Goal: Check status: Check status

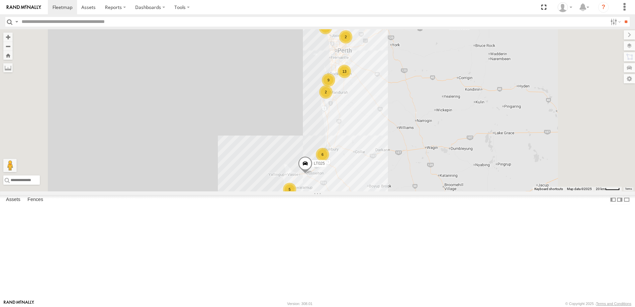
drag, startPoint x: 114, startPoint y: 63, endPoint x: 254, endPoint y: 139, distance: 159.0
click at [0, 0] on span at bounding box center [0, 0] width 0 height 0
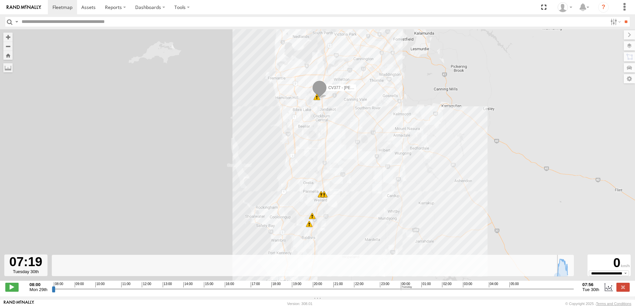
click at [559, 292] on input "range" at bounding box center [313, 289] width 522 height 6
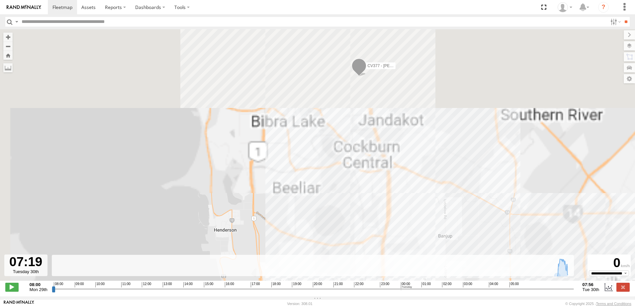
drag, startPoint x: 304, startPoint y: 96, endPoint x: 344, endPoint y: 259, distance: 168.3
click at [321, 307] on html at bounding box center [317, 153] width 635 height 307
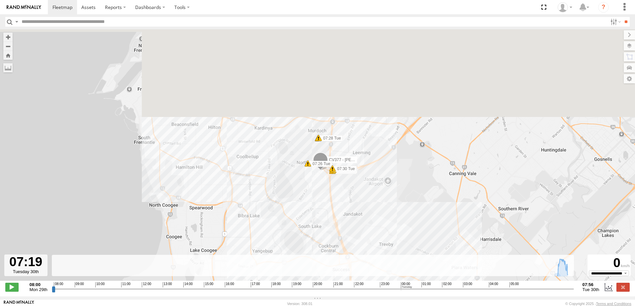
drag, startPoint x: 344, startPoint y: 130, endPoint x: 295, endPoint y: 198, distance: 83.9
click at [302, 230] on div "CV377 - Joel Mcsherry 07:44 Tue 07:44 Tue 07:45 Tue 07:45 Tue 07:50 Tue 07:52 T…" at bounding box center [317, 158] width 635 height 259
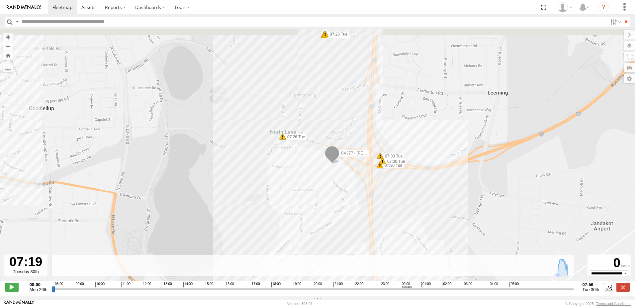
drag, startPoint x: 346, startPoint y: 171, endPoint x: 273, endPoint y: 194, distance: 76.5
click at [273, 194] on div "CV377 - Joel Mcsherry 07:44 Tue 07:44 Tue 07:45 Tue 07:45 Tue 07:50 Tue 07:52 T…" at bounding box center [317, 158] width 635 height 259
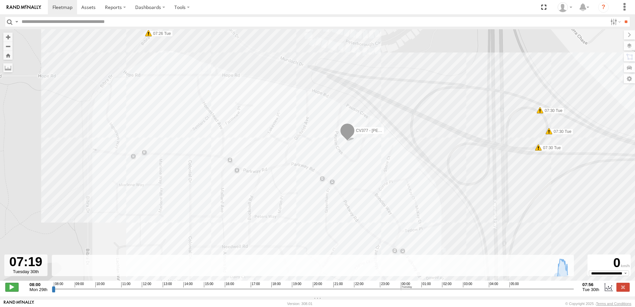
click at [11, 290] on span at bounding box center [11, 287] width 13 height 9
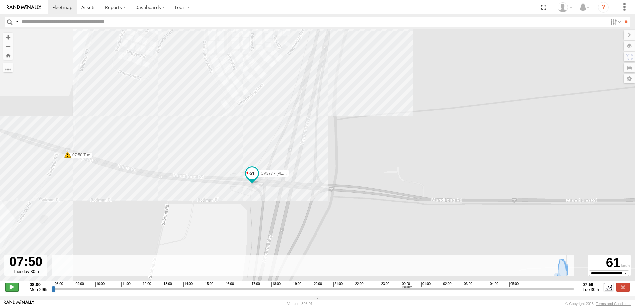
click at [15, 291] on span at bounding box center [11, 287] width 13 height 9
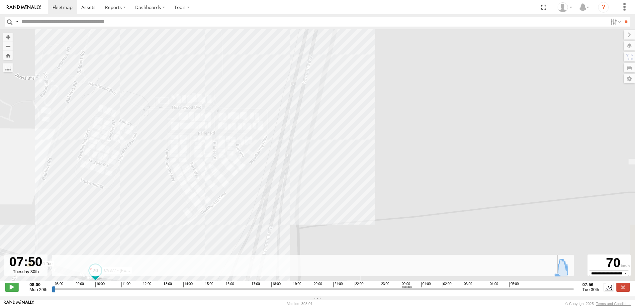
drag, startPoint x: 288, startPoint y: 140, endPoint x: 241, endPoint y: 312, distance: 178.3
click at [241, 307] on html at bounding box center [317, 153] width 635 height 307
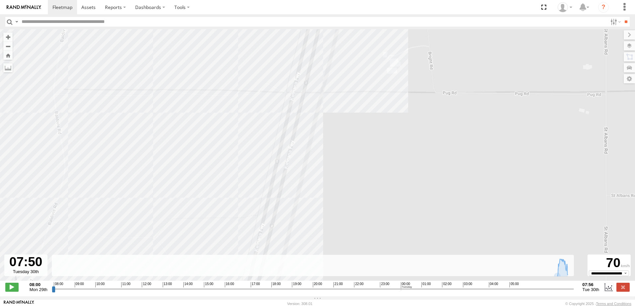
drag, startPoint x: 263, startPoint y: 145, endPoint x: 210, endPoint y: 324, distance: 186.7
click at [210, 307] on html at bounding box center [317, 153] width 635 height 307
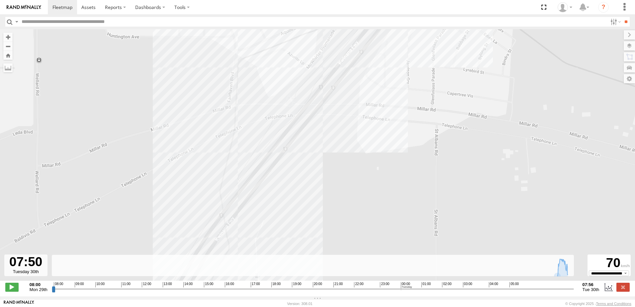
drag, startPoint x: 186, startPoint y: 234, endPoint x: 162, endPoint y: 306, distance: 76.6
click at [164, 301] on body at bounding box center [317, 153] width 635 height 307
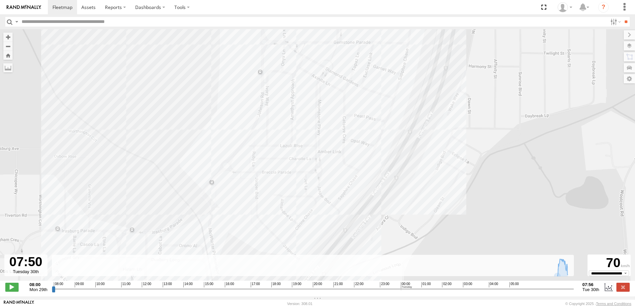
drag, startPoint x: 202, startPoint y: 145, endPoint x: 176, endPoint y: 303, distance: 160.2
click at [173, 295] on div "To navigate the map with touch gestures double-tap and hold your finger on the …" at bounding box center [317, 162] width 635 height 267
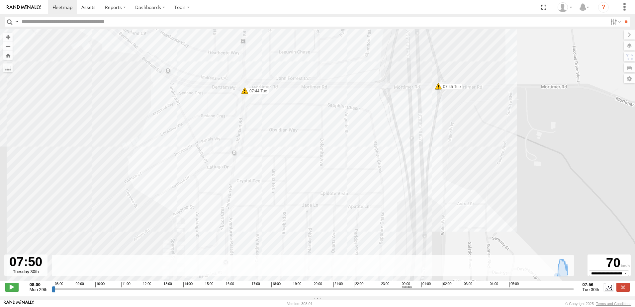
click at [245, 94] on span at bounding box center [245, 90] width 7 height 7
click at [438, 90] on span at bounding box center [438, 86] width 7 height 7
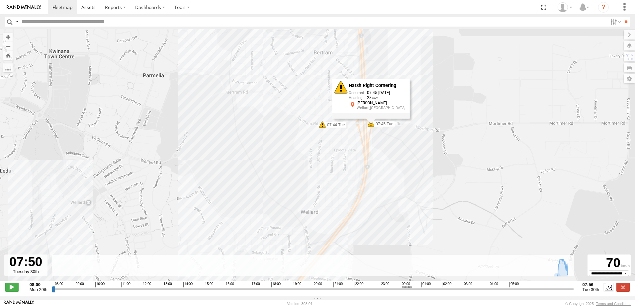
drag, startPoint x: 12, startPoint y: 291, endPoint x: 107, endPoint y: 233, distance: 111.3
click at [14, 289] on span at bounding box center [11, 287] width 13 height 9
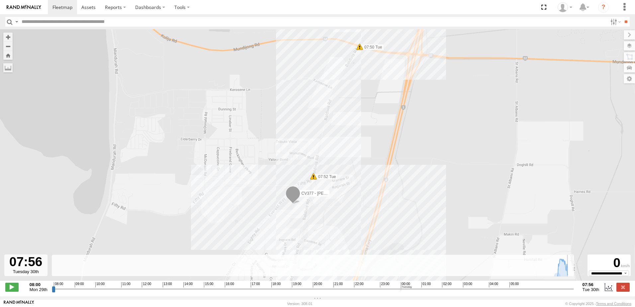
type input "**********"
click at [281, 221] on div "CV377 - Joel Mcsherry 07:44 Tue 07:44 Tue 07:45 Tue 07:45 Tue 07:50 Tue 07:52 T…" at bounding box center [317, 158] width 635 height 259
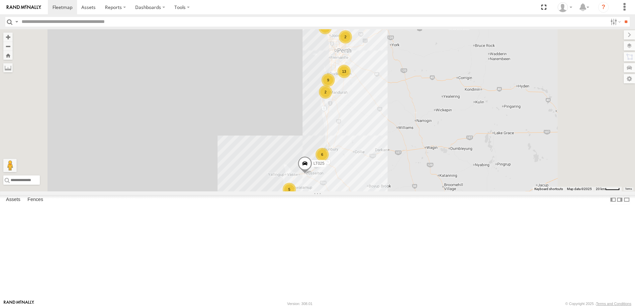
scroll to position [199, 0]
click at [0, 0] on span at bounding box center [0, 0] width 0 height 0
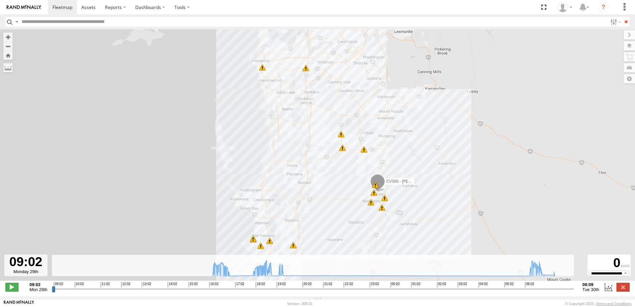
click at [212, 291] on input "range" at bounding box center [313, 289] width 522 height 6
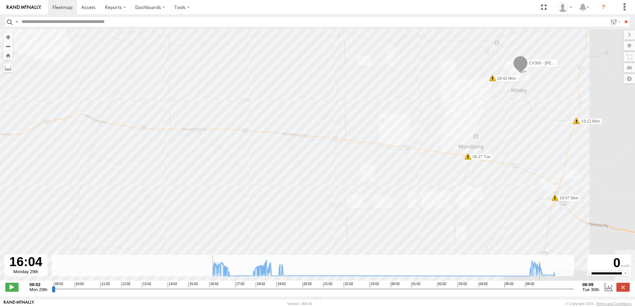
click at [211, 290] on input "range" at bounding box center [313, 289] width 522 height 6
click at [13, 291] on span at bounding box center [11, 287] width 13 height 9
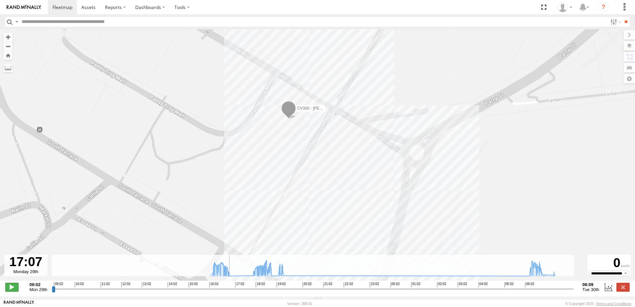
click at [11, 291] on span at bounding box center [11, 287] width 13 height 9
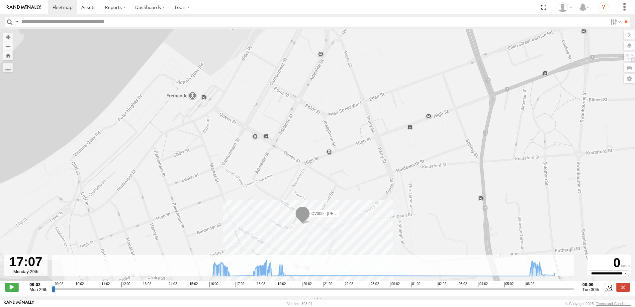
drag, startPoint x: 399, startPoint y: 171, endPoint x: 441, endPoint y: 204, distance: 54.2
click at [441, 204] on div "CV300 - Jayden LePage 16:07 Mon 16:07 Mon 16:17 Mon 16:19 Mon 16:33 Mon 17:59 M…" at bounding box center [317, 158] width 635 height 259
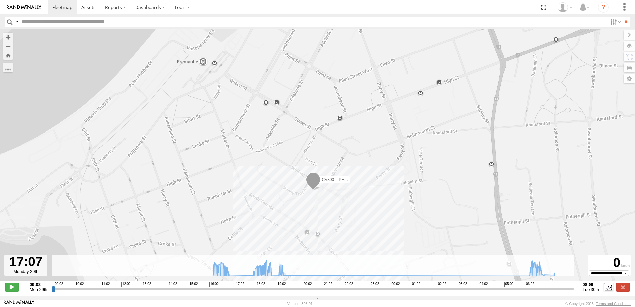
drag, startPoint x: 399, startPoint y: 256, endPoint x: 410, endPoint y: 220, distance: 38.1
click at [410, 220] on div "CV300 - Jayden LePage 16:07 Mon 16:07 Mon 16:17 Mon 16:19 Mon 16:33 Mon 17:59 M…" at bounding box center [317, 158] width 635 height 259
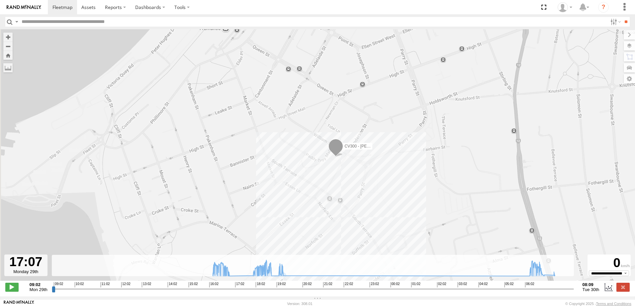
drag, startPoint x: 290, startPoint y: 212, endPoint x: 312, endPoint y: 178, distance: 41.0
click at [312, 178] on div "CV300 - Jayden LePage 16:07 Mon 16:07 Mon 16:17 Mon 16:19 Mon 16:33 Mon 17:59 M…" at bounding box center [317, 158] width 635 height 259
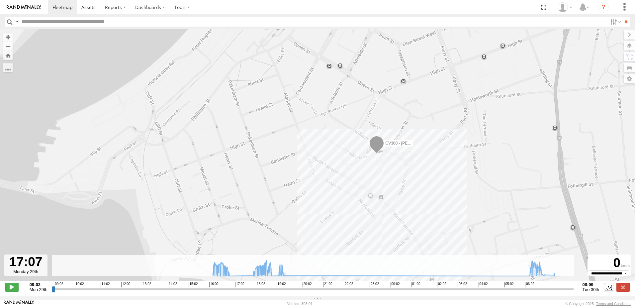
drag, startPoint x: 255, startPoint y: 233, endPoint x: 295, endPoint y: 229, distance: 41.0
click at [295, 229] on div "CV300 - Jayden LePage 16:07 Mon 16:07 Mon 16:17 Mon 16:19 Mon 16:33 Mon 17:59 M…" at bounding box center [317, 158] width 635 height 259
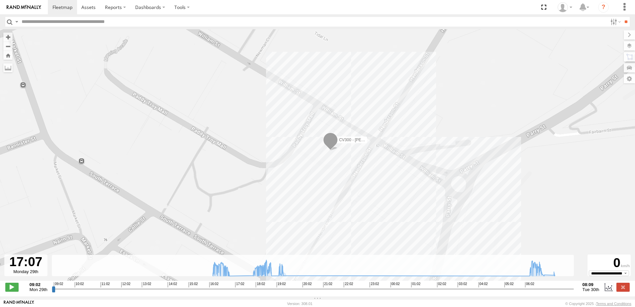
drag, startPoint x: 395, startPoint y: 183, endPoint x: 271, endPoint y: 219, distance: 128.7
click at [271, 219] on div "CV300 - Jayden LePage 16:07 Mon 16:07 Mon 16:17 Mon 16:19 Mon 16:33 Mon 17:59 M…" at bounding box center [317, 158] width 635 height 259
click at [229, 291] on input "range" at bounding box center [313, 289] width 522 height 6
click at [13, 289] on span at bounding box center [11, 287] width 13 height 9
click at [252, 290] on input "range" at bounding box center [313, 289] width 522 height 6
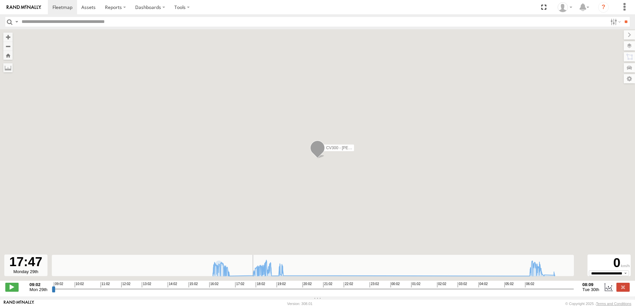
click at [250, 291] on input "range" at bounding box center [313, 289] width 522 height 6
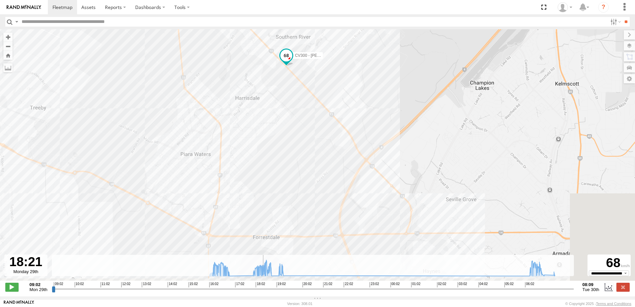
drag, startPoint x: 418, startPoint y: 175, endPoint x: 385, endPoint y: 22, distance: 157.1
click at [385, 22] on body at bounding box center [317, 153] width 635 height 307
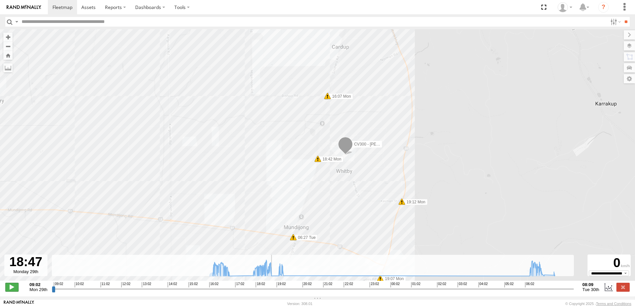
click at [10, 289] on span at bounding box center [11, 287] width 13 height 9
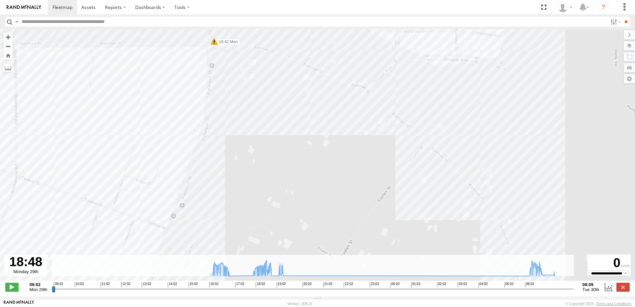
drag, startPoint x: 368, startPoint y: 137, endPoint x: 260, endPoint y: 183, distance: 117.9
click at [260, 183] on div "CV300 - Jayden LePage 16:07 Mon 16:07 Mon 16:17 Mon 16:19 Mon 16:33 Mon 17:59 M…" at bounding box center [317, 158] width 635 height 259
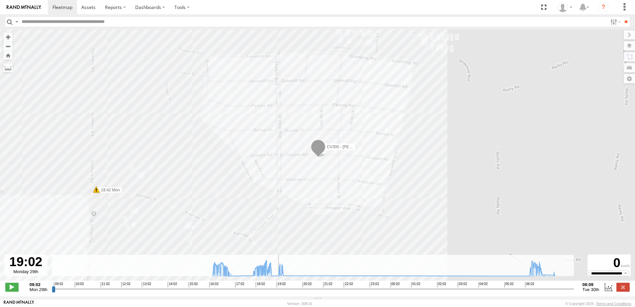
drag, startPoint x: 272, startPoint y: 292, endPoint x: 278, endPoint y: 294, distance: 5.8
click at [278, 292] on input "range" at bounding box center [313, 289] width 522 height 6
click at [7, 290] on span at bounding box center [11, 287] width 13 height 9
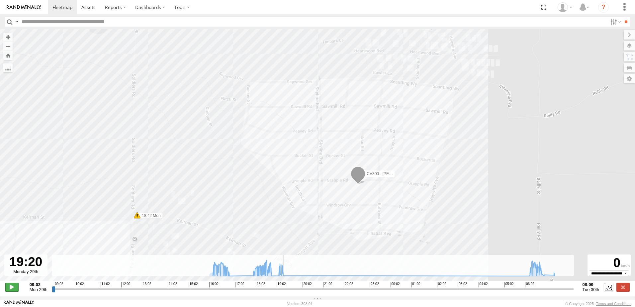
click at [8, 291] on span at bounding box center [11, 287] width 13 height 9
click at [528, 291] on input "range" at bounding box center [313, 289] width 522 height 6
click at [13, 285] on div "**********" at bounding box center [317, 288] width 635 height 14
click at [12, 291] on span at bounding box center [11, 287] width 13 height 9
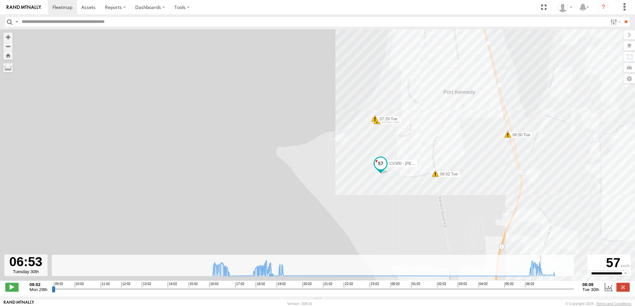
drag, startPoint x: 97, startPoint y: 242, endPoint x: 278, endPoint y: 271, distance: 183.8
click at [278, 271] on div "To navigate the map with touch gestures double-tap and hold your finger on the …" at bounding box center [317, 162] width 635 height 267
click at [13, 287] on span at bounding box center [11, 287] width 13 height 9
type input "**********"
drag, startPoint x: 60, startPoint y: 8, endPoint x: 71, endPoint y: 10, distance: 11.5
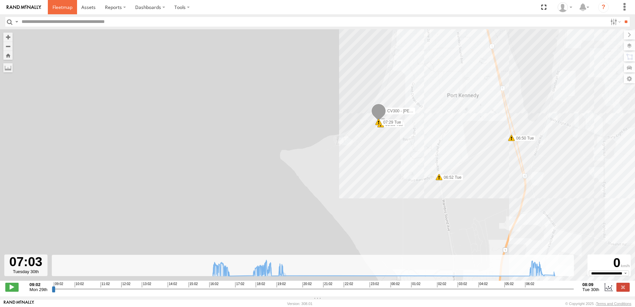
click at [60, 8] on span at bounding box center [63, 7] width 20 height 6
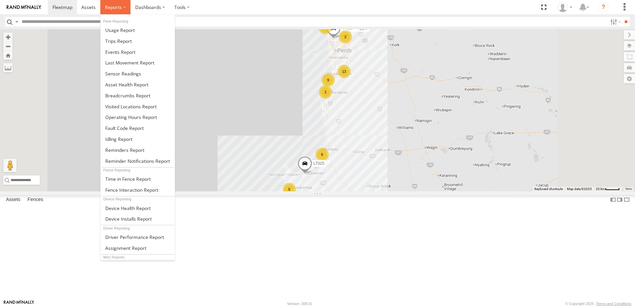
click at [110, 6] on span at bounding box center [113, 7] width 17 height 6
drag, startPoint x: 121, startPoint y: 93, endPoint x: 142, endPoint y: 96, distance: 21.5
click at [122, 93] on span at bounding box center [127, 95] width 45 height 6
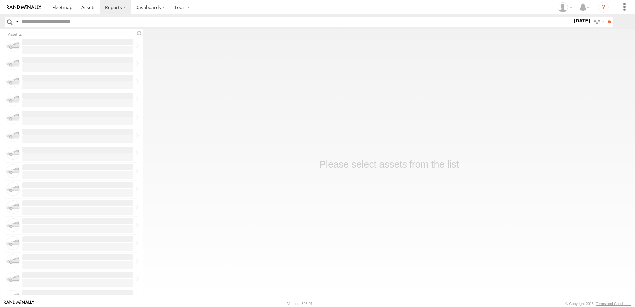
click at [578, 21] on label "30 Sep 25" at bounding box center [582, 20] width 19 height 7
click at [0, 0] on label at bounding box center [0, 0] width 0 height 0
click at [607, 21] on input "**" at bounding box center [610, 22] width 8 height 10
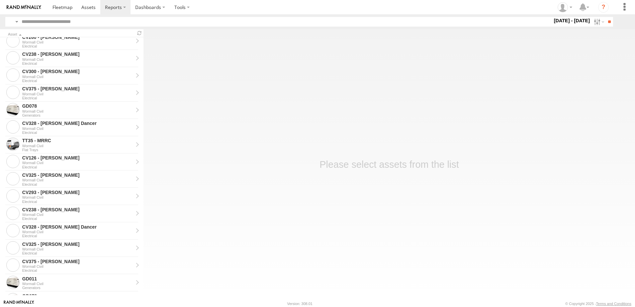
scroll to position [340, 0]
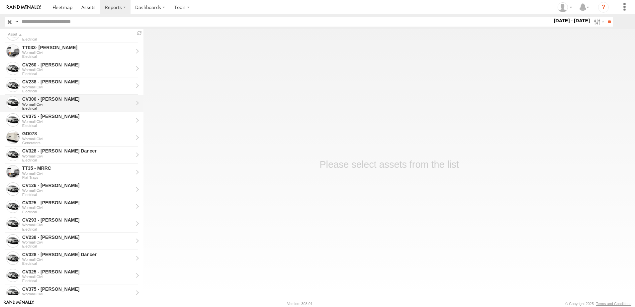
click at [55, 96] on div "CV300 - [PERSON_NAME]" at bounding box center [77, 99] width 111 height 6
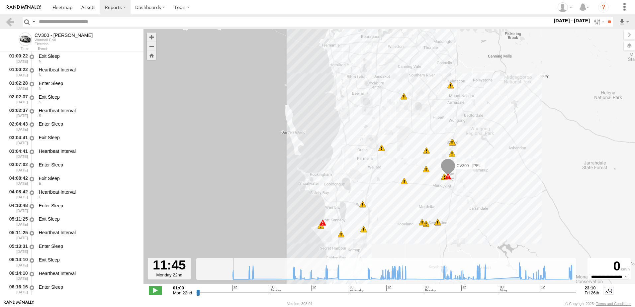
click at [232, 291] on input "range" at bounding box center [386, 292] width 380 height 6
click at [443, 292] on input "range" at bounding box center [386, 292] width 380 height 6
drag, startPoint x: 443, startPoint y: 292, endPoint x: 447, endPoint y: 290, distance: 4.2
type input "**********"
click at [447, 290] on input "range" at bounding box center [386, 292] width 380 height 6
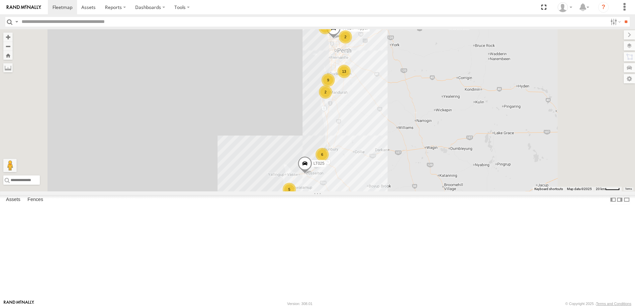
scroll to position [133, 0]
drag, startPoint x: 114, startPoint y: 223, endPoint x: 123, endPoint y: 222, distance: 9.4
click at [0, 0] on div "Video" at bounding box center [0, 0] width 0 height 0
click at [0, 0] on span at bounding box center [0, 0] width 0 height 0
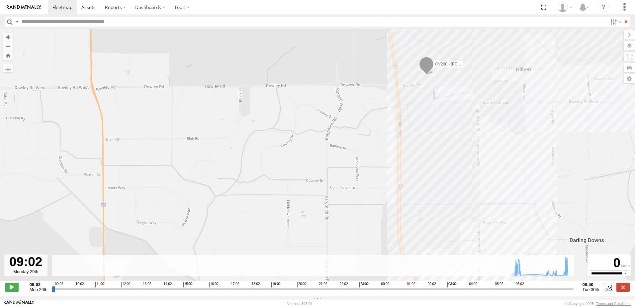
click at [566, 292] on input "range" at bounding box center [313, 289] width 522 height 6
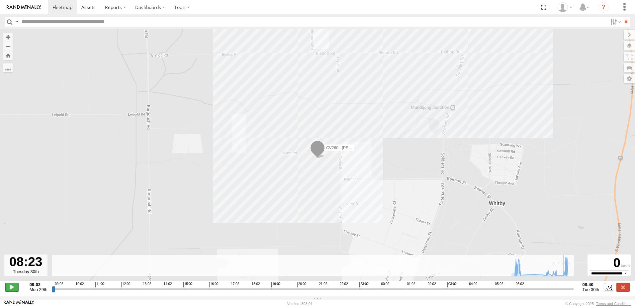
click at [12, 291] on span at bounding box center [11, 287] width 13 height 9
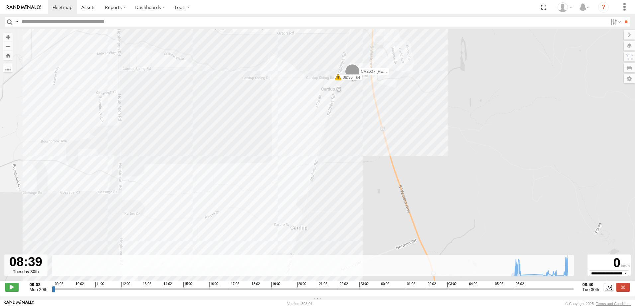
type input "**********"
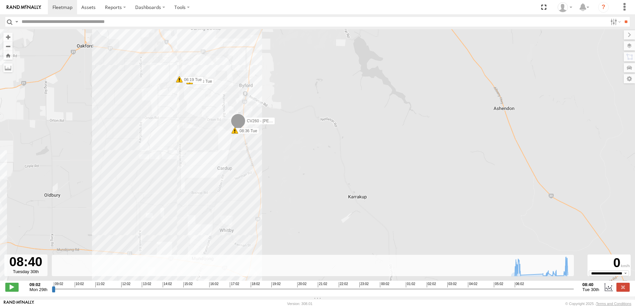
drag, startPoint x: 83, startPoint y: 104, endPoint x: 122, endPoint y: 144, distance: 55.9
click at [122, 144] on div "CV260 - [PERSON_NAME] 06:18 Tue 06:18 Tue 06:19 Tue 08:36 Tue" at bounding box center [317, 158] width 635 height 259
click at [62, 8] on span at bounding box center [63, 7] width 20 height 6
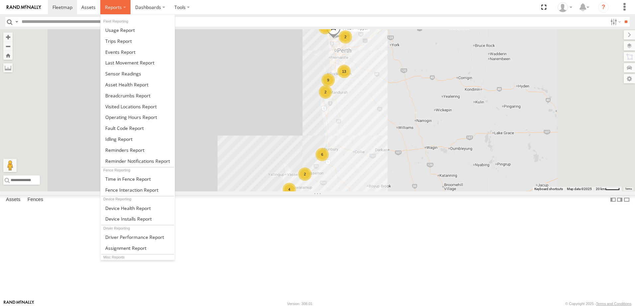
click at [115, 7] on span at bounding box center [113, 7] width 17 height 6
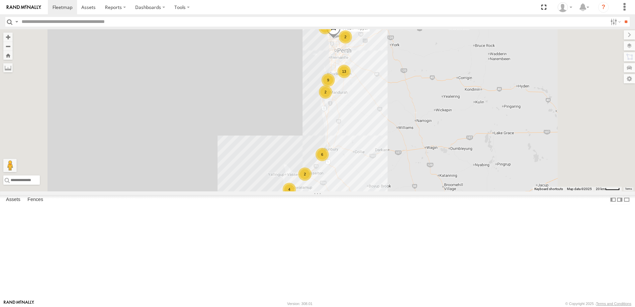
drag, startPoint x: 115, startPoint y: 95, endPoint x: 278, endPoint y: 91, distance: 162.6
click at [0, 0] on span at bounding box center [0, 0] width 0 height 0
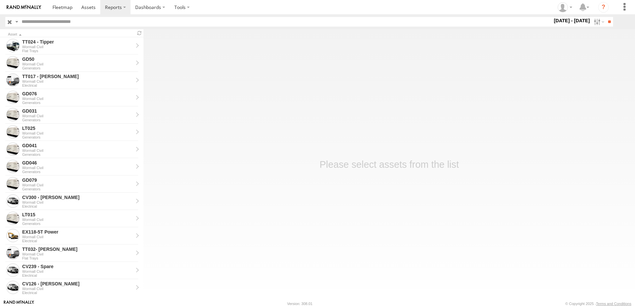
click at [572, 21] on label "[DATE] - [DATE]" at bounding box center [572, 20] width 39 height 7
click at [0, 0] on label at bounding box center [0, 0] width 0 height 0
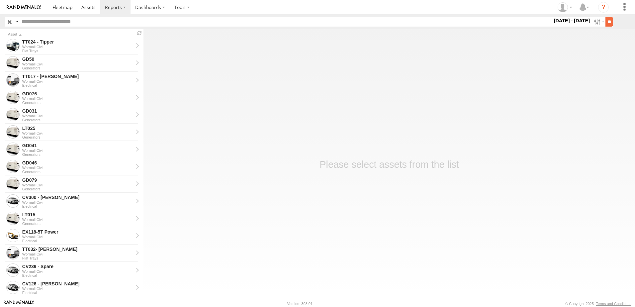
click at [606, 22] on input "**" at bounding box center [610, 22] width 8 height 10
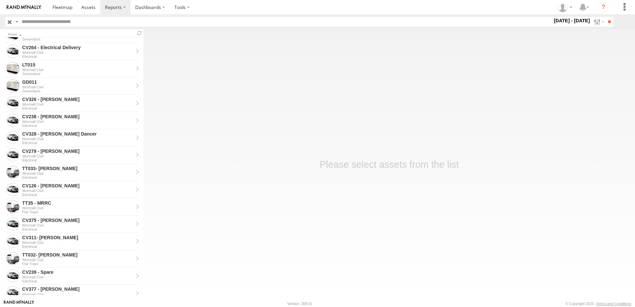
scroll to position [166, 0]
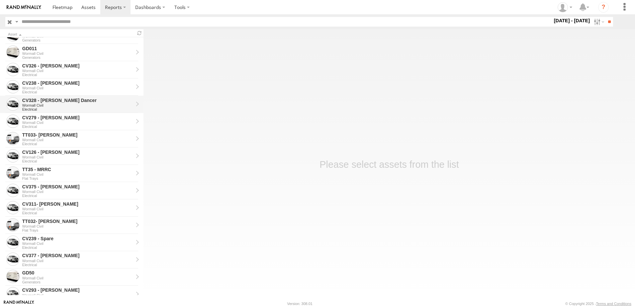
click at [48, 100] on div "CV328 - [PERSON_NAME] Dancer" at bounding box center [77, 100] width 111 height 6
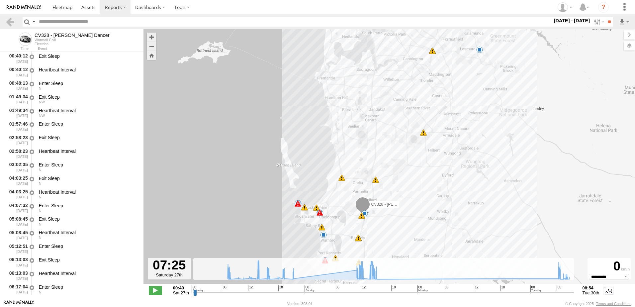
click at [227, 291] on input "range" at bounding box center [383, 292] width 381 height 6
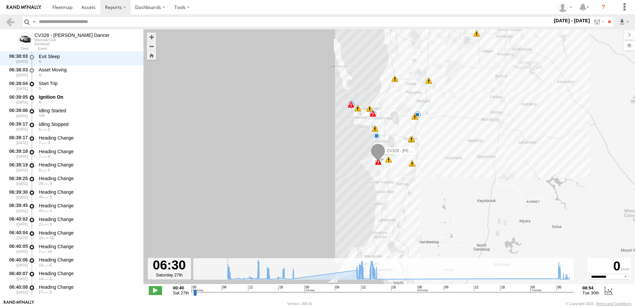
drag, startPoint x: 228, startPoint y: 292, endPoint x: 222, endPoint y: 292, distance: 5.3
click at [222, 292] on input "range" at bounding box center [383, 292] width 381 height 6
click at [158, 291] on span at bounding box center [155, 290] width 13 height 9
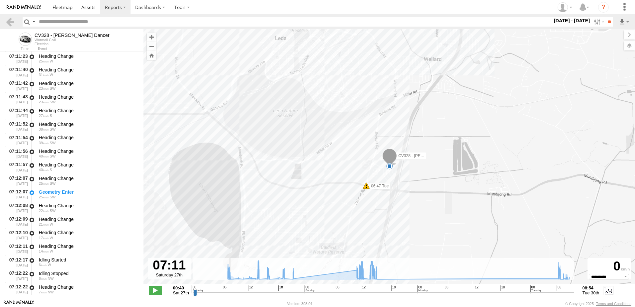
click at [398, 140] on div "CV328 - Mathew Dancer 13:18 Sat 15:20 Sat 15:34 Sat 15:45 Sat 17:34 Sat 17:44 S…" at bounding box center [390, 160] width 492 height 262
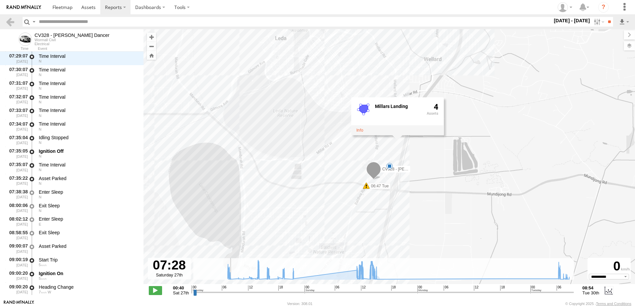
scroll to position [5337, 0]
click at [259, 292] on input "range" at bounding box center [383, 292] width 381 height 6
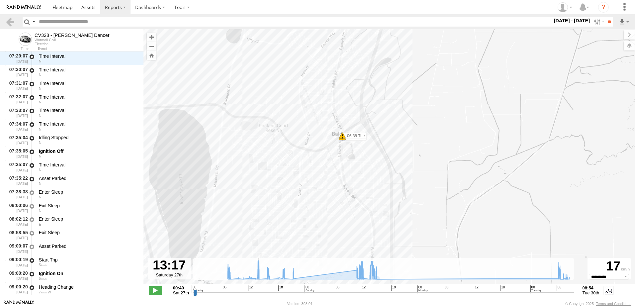
drag, startPoint x: 258, startPoint y: 294, endPoint x: 254, endPoint y: 295, distance: 4.0
click at [254, 295] on input "range" at bounding box center [383, 292] width 381 height 6
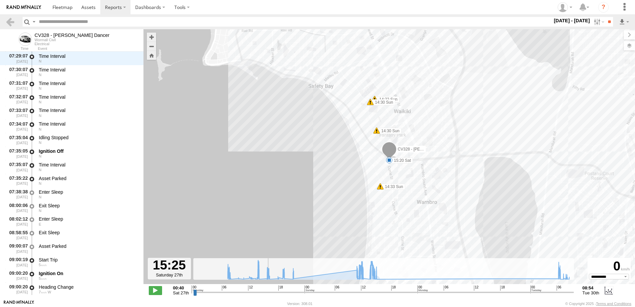
drag, startPoint x: 255, startPoint y: 294, endPoint x: 264, endPoint y: 295, distance: 9.0
click at [264, 295] on input "range" at bounding box center [383, 292] width 381 height 6
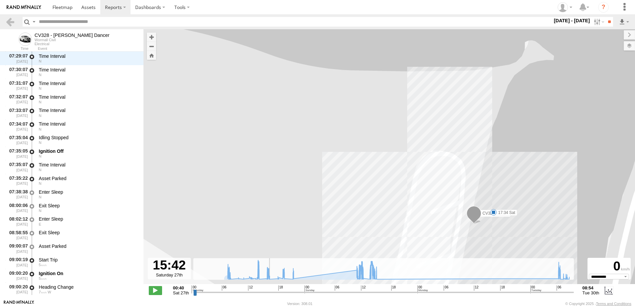
drag, startPoint x: 337, startPoint y: 150, endPoint x: 245, endPoint y: 124, distance: 96.3
click at [245, 124] on div "CV328 - Mathew Dancer 13:18 Sat 15:20 Sat 15:34 Sat 15:45 Sat 17:34 Sat 17:44 S…" at bounding box center [390, 160] width 492 height 262
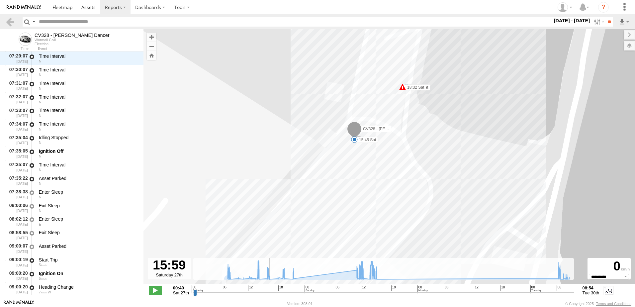
drag, startPoint x: 251, startPoint y: 116, endPoint x: 272, endPoint y: 79, distance: 42.1
click at [272, 79] on div "CV328 - Mathew Dancer 13:18 Sat 15:20 Sat 15:34 Sat 15:45 Sat 17:34 Sat 17:44 S…" at bounding box center [390, 160] width 492 height 262
drag, startPoint x: 268, startPoint y: 292, endPoint x: 272, endPoint y: 293, distance: 3.8
click at [272, 293] on input "range" at bounding box center [383, 292] width 381 height 6
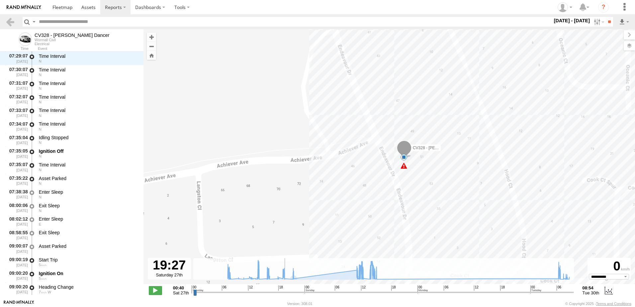
drag, startPoint x: 273, startPoint y: 291, endPoint x: 283, endPoint y: 295, distance: 11.4
click at [283, 295] on input "range" at bounding box center [383, 292] width 381 height 6
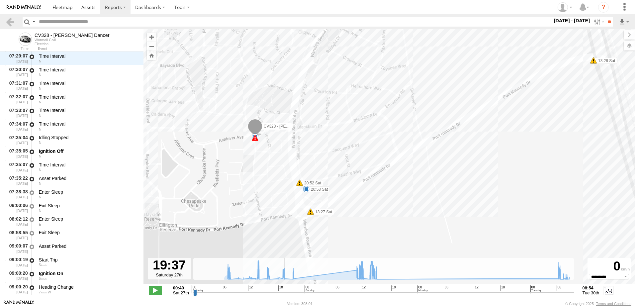
drag, startPoint x: 254, startPoint y: 214, endPoint x: 237, endPoint y: 147, distance: 69.2
click at [237, 147] on div "CV328 - Mathew Dancer 13:18 Sat 15:20 Sat 15:34 Sat 15:45 Sat 17:34 Sat 17:44 S…" at bounding box center [390, 160] width 492 height 262
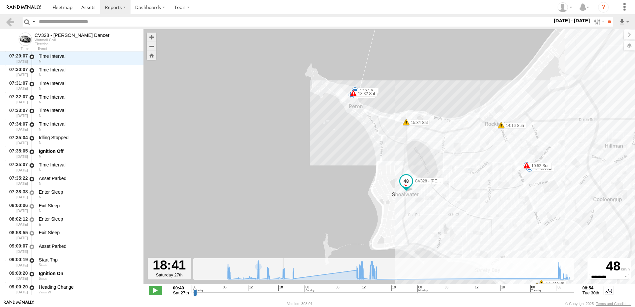
drag, startPoint x: 285, startPoint y: 292, endPoint x: 280, endPoint y: 292, distance: 5.0
click at [280, 292] on input "range" at bounding box center [383, 292] width 381 height 6
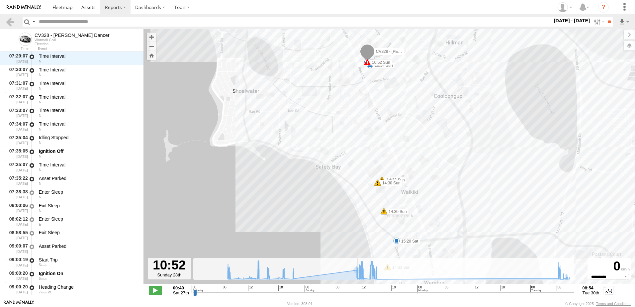
drag, startPoint x: 281, startPoint y: 294, endPoint x: 356, endPoint y: 296, distance: 74.8
click at [356, 295] on input "range" at bounding box center [383, 292] width 381 height 6
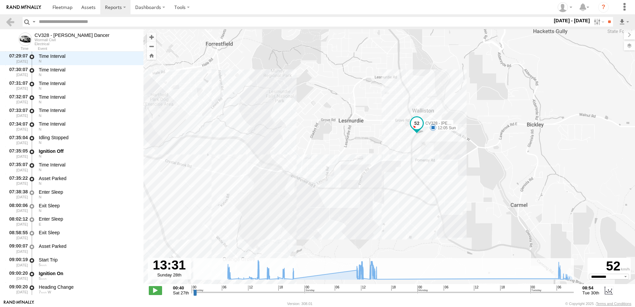
drag, startPoint x: 362, startPoint y: 293, endPoint x: 368, endPoint y: 296, distance: 6.7
click at [368, 295] on input "range" at bounding box center [383, 292] width 381 height 6
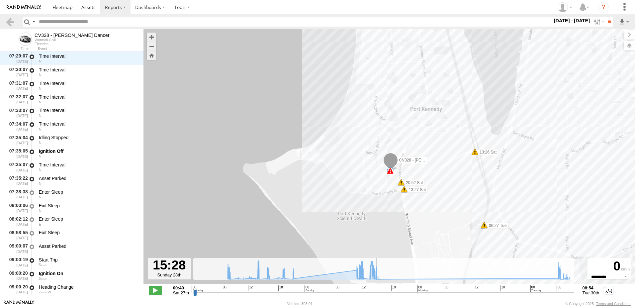
type input "**********"
